Goal: Check status: Check status

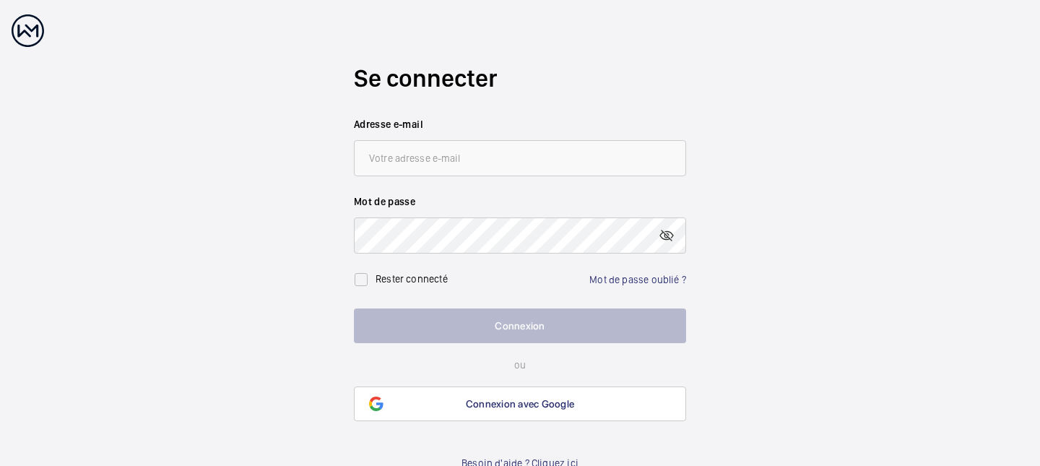
click at [550, 177] on form "Se connecter Adresse e-mail Mot de passe Rester connecté Mot de passe oublié ? …" at bounding box center [520, 210] width 332 height 421
click at [566, 157] on input "email" at bounding box center [520, 158] width 332 height 36
type input "[EMAIL_ADDRESS][DOMAIN_NAME]"
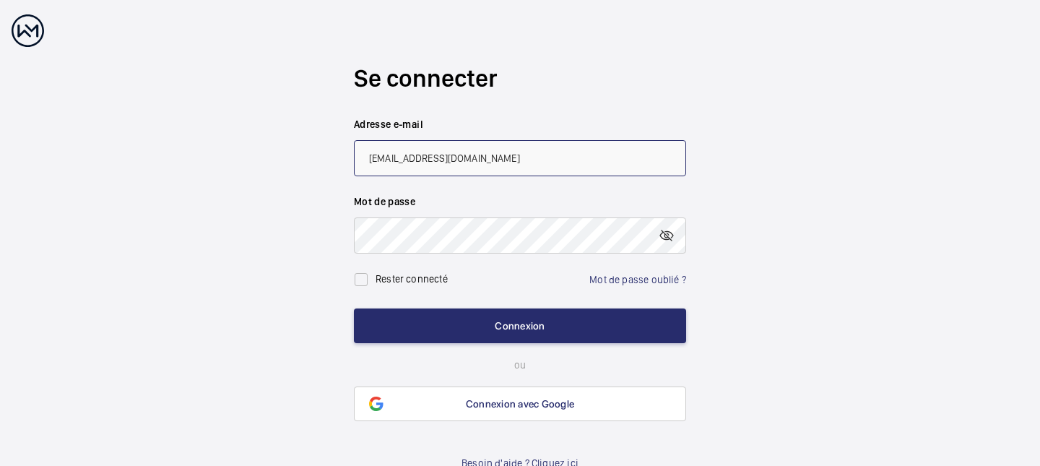
click at [354, 308] on button "Connexion" at bounding box center [520, 325] width 332 height 35
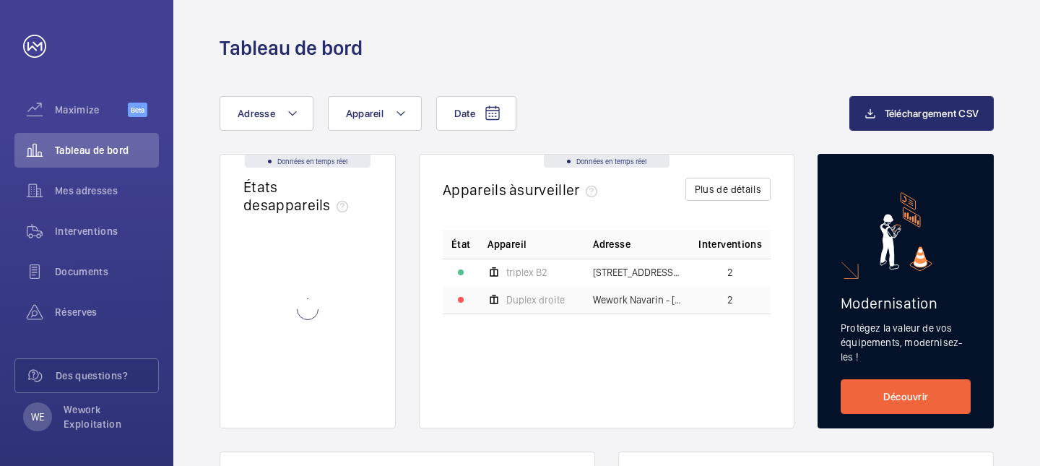
click at [644, 308] on td "Wework Navarin - [STREET_ADDRESS]" at bounding box center [636, 299] width 105 height 27
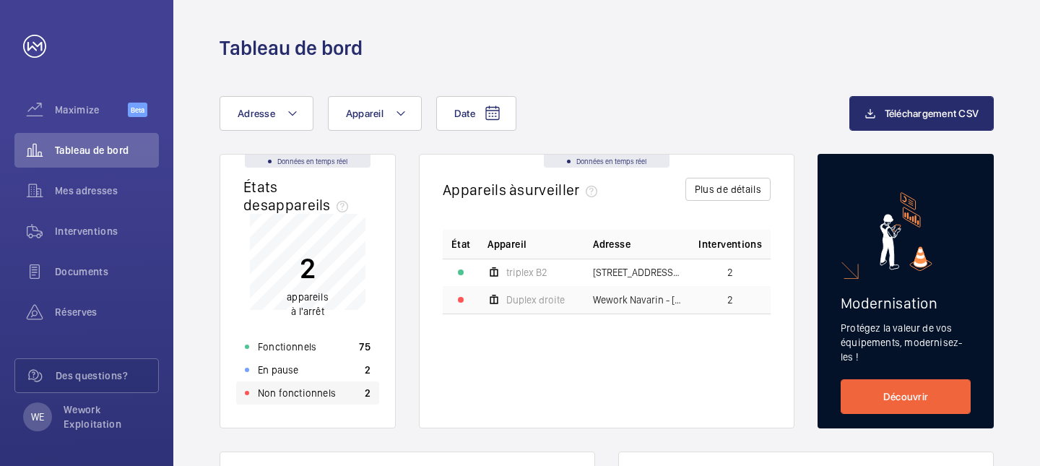
click at [295, 392] on p "Non fonctionnels" at bounding box center [297, 393] width 78 height 14
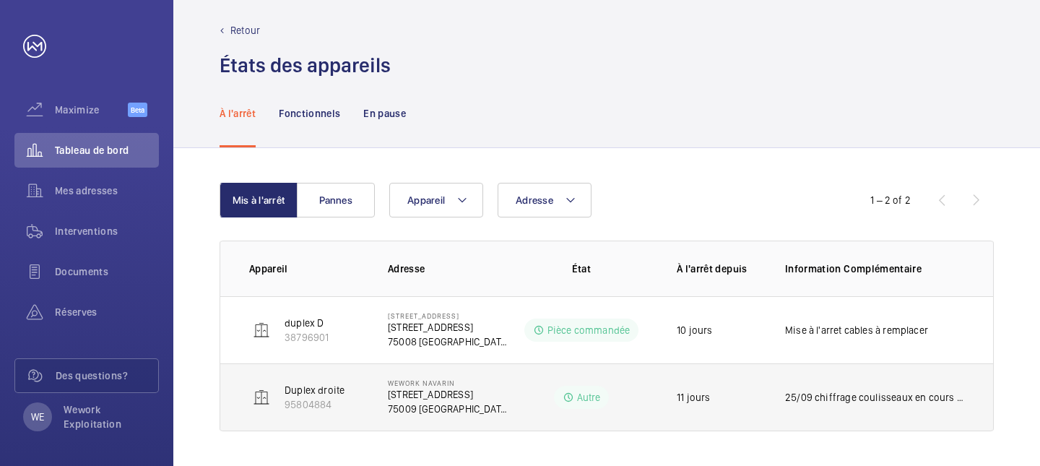
scroll to position [12, 0]
click at [485, 400] on td "Wework Navarin [STREET_ADDRESS]" at bounding box center [437, 397] width 144 height 68
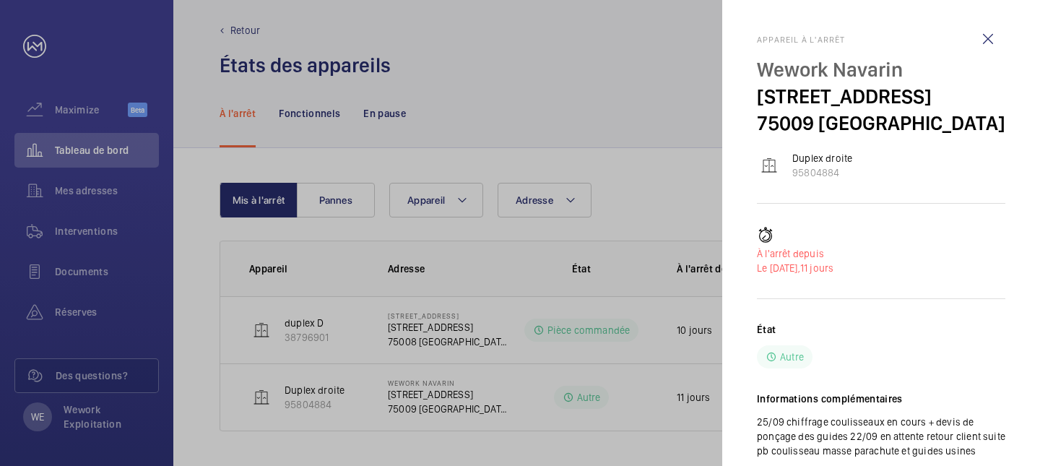
scroll to position [50, 0]
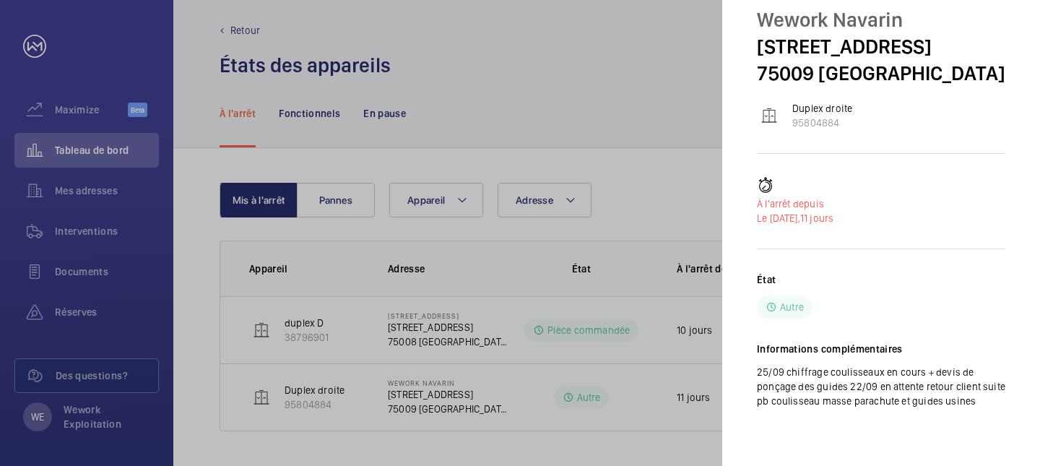
click at [514, 424] on div at bounding box center [520, 233] width 1040 height 466
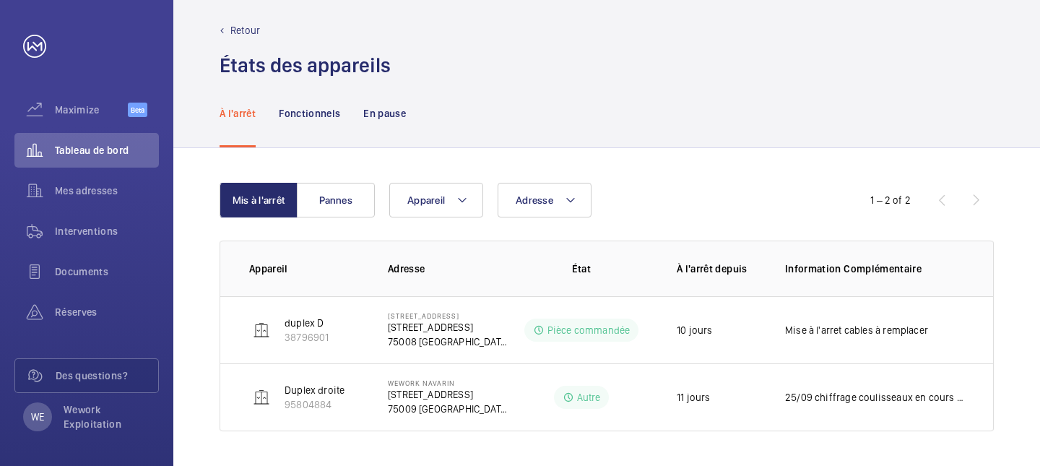
scroll to position [0, 0]
